Goal: Transaction & Acquisition: Purchase product/service

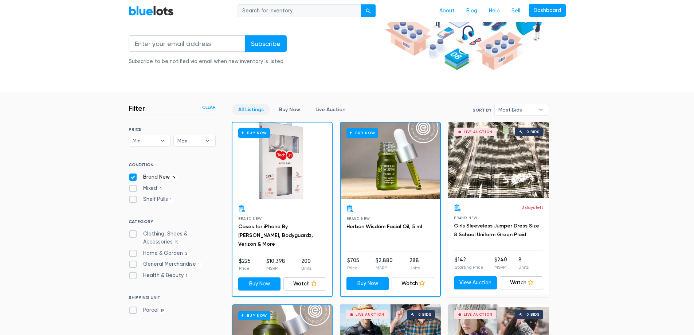
scroll to position [123, 0]
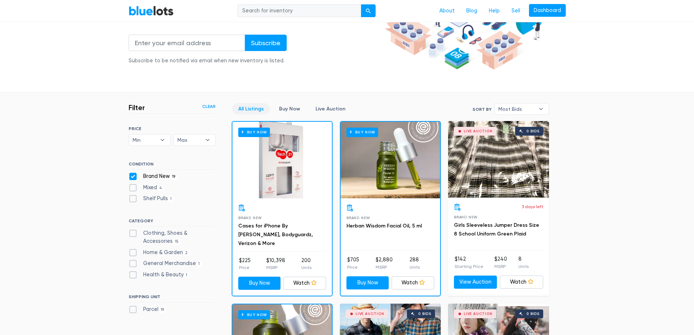
click at [290, 183] on div "Buy Now" at bounding box center [281, 160] width 99 height 76
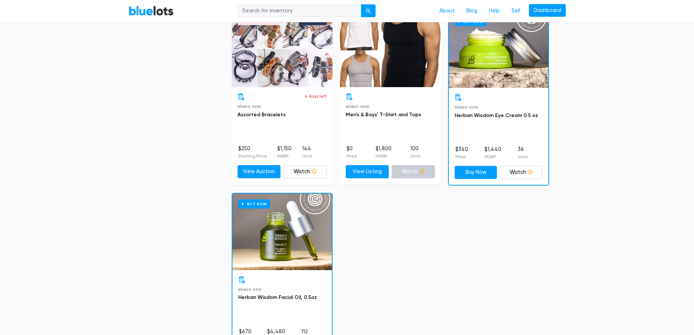
scroll to position [1507, 0]
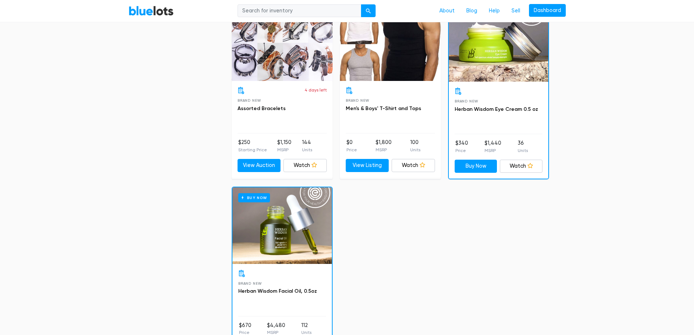
click at [385, 66] on div at bounding box center [390, 42] width 101 height 76
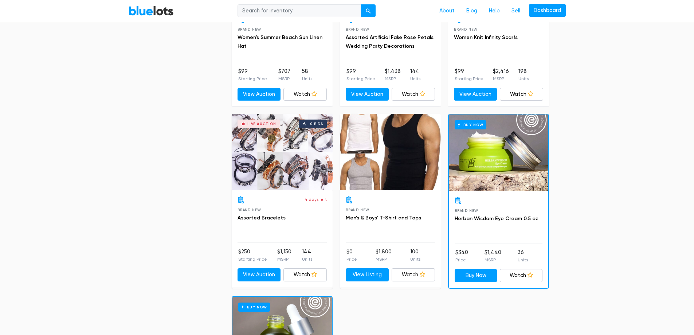
scroll to position [1434, 0]
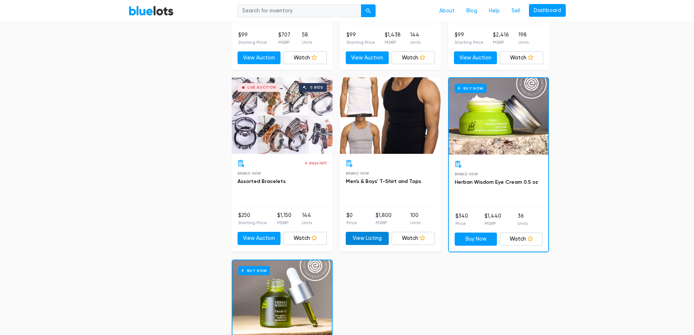
click at [376, 236] on link "View Listing" at bounding box center [367, 238] width 43 height 13
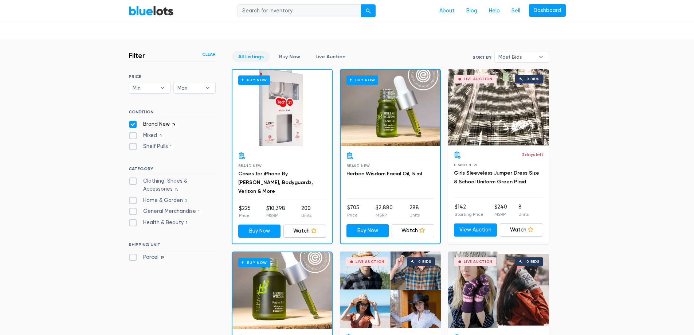
scroll to position [123, 0]
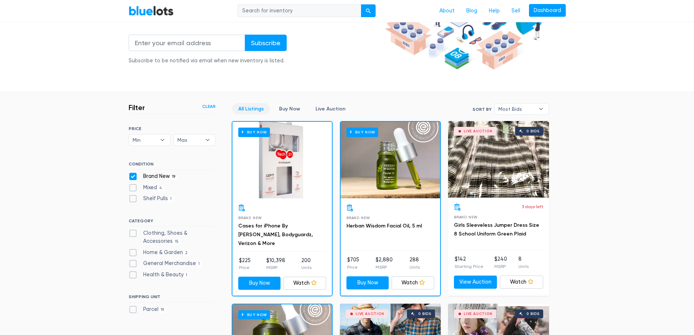
click at [133, 198] on label "Shelf Pulls 1" at bounding box center [152, 198] width 46 height 8
click at [133, 198] on Pulls"] "Shelf Pulls 1" at bounding box center [131, 196] width 5 height 5
checkbox Pulls"] "true"
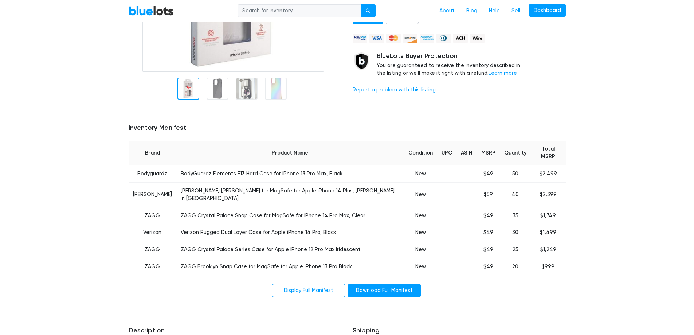
scroll to position [182, 0]
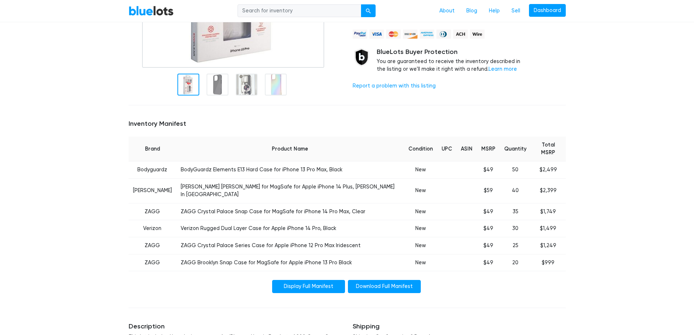
click at [319, 280] on link "Display Full Manifest" at bounding box center [308, 286] width 73 height 13
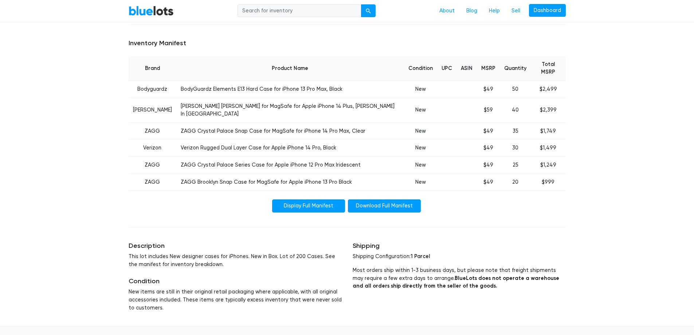
scroll to position [264, 0]
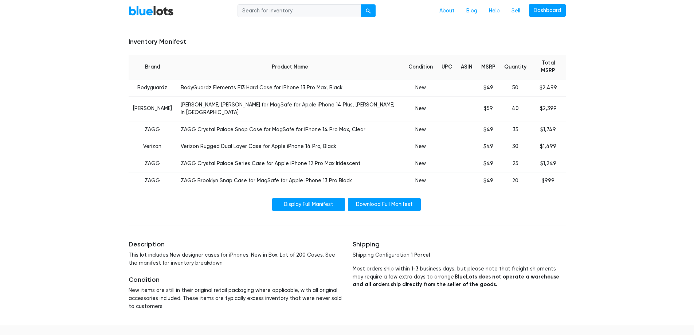
click at [303, 198] on link "Display Full Manifest" at bounding box center [308, 204] width 73 height 13
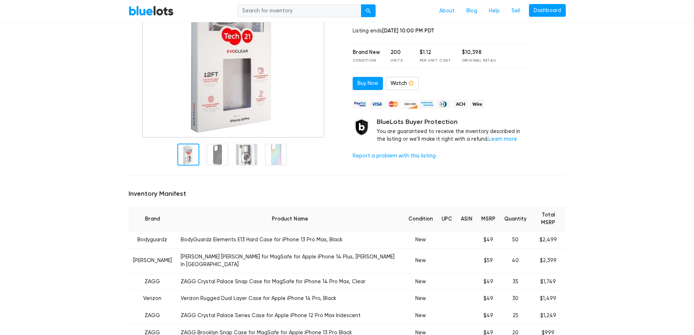
scroll to position [182, 0]
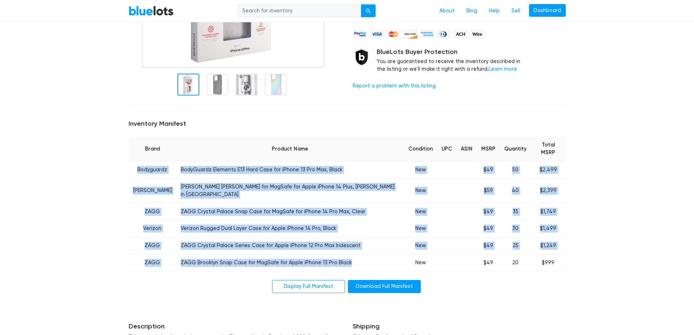
drag, startPoint x: 133, startPoint y: 161, endPoint x: 381, endPoint y: 245, distance: 261.9
click at [381, 245] on tbody "Bodyguardz BodyGuardz Elements E13 Hard Case for iPhone 13 Pro Max, Black New $…" at bounding box center [347, 216] width 437 height 110
copy tbody "Bodyguardz BodyGuardz Elements E13 Hard Case for iPhone 13 Pro Max, Black New $…"
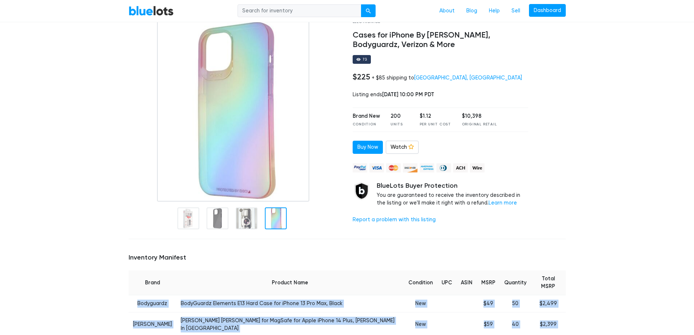
scroll to position [0, 0]
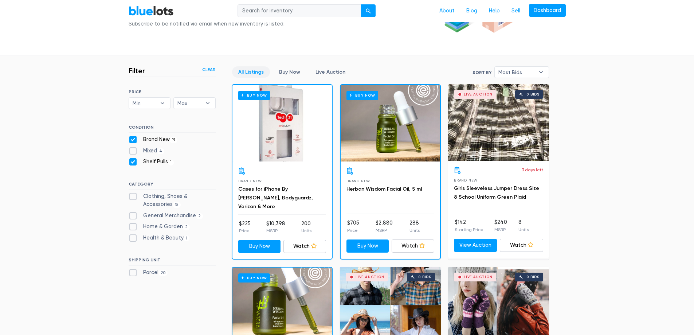
scroll to position [159, 0]
